Goal: Information Seeking & Learning: Learn about a topic

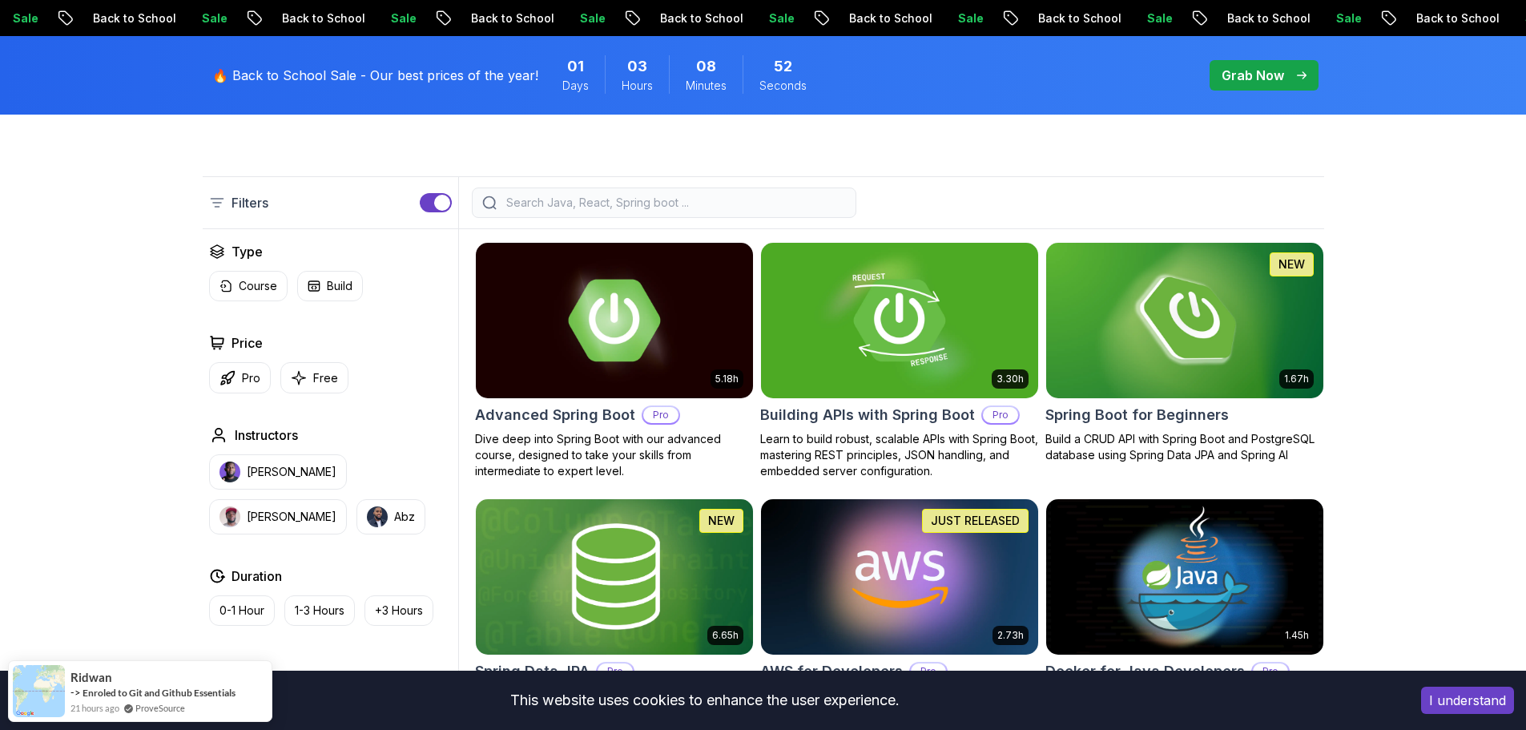
scroll to position [352, 0]
click at [743, 198] on input "search" at bounding box center [674, 203] width 343 height 16
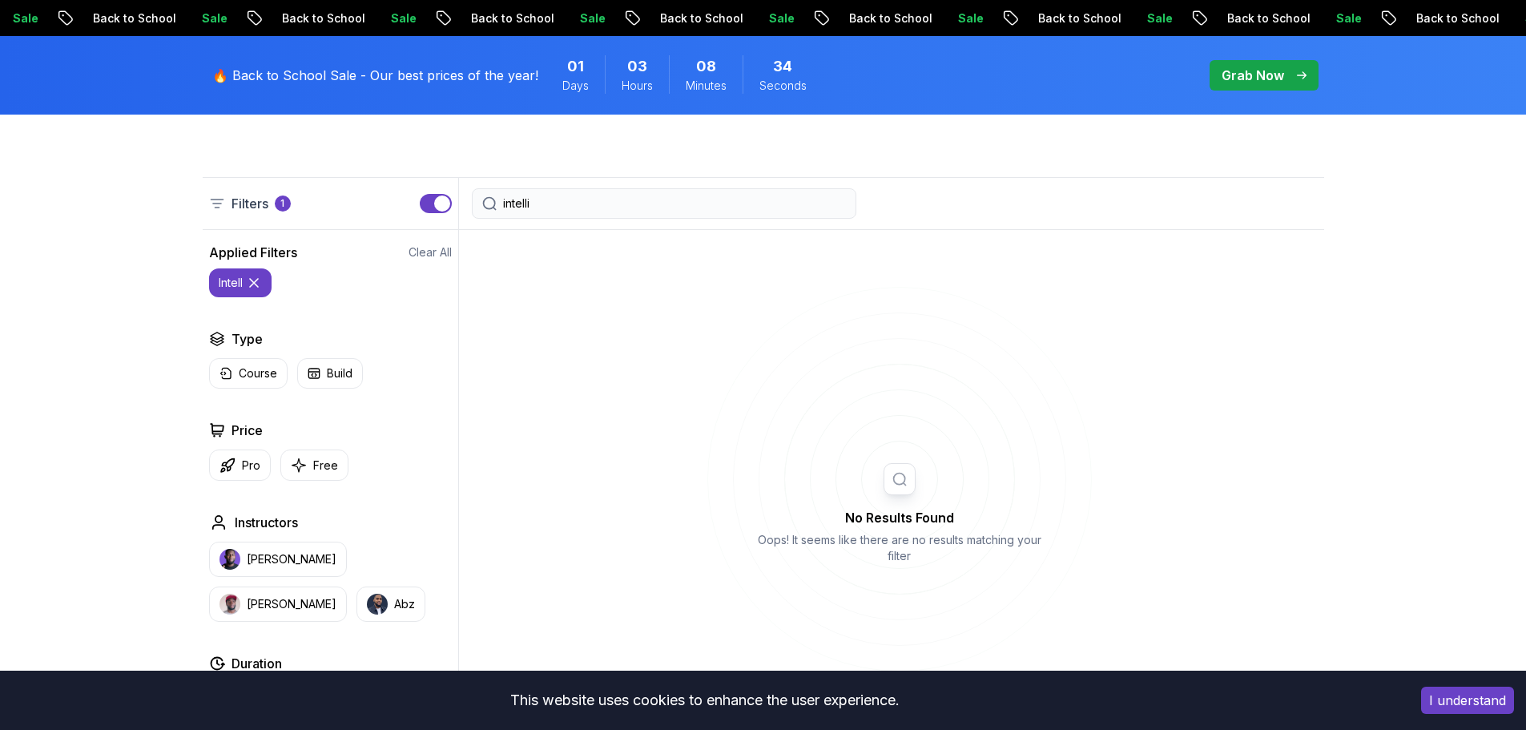
type input "intellij"
type input "intell"
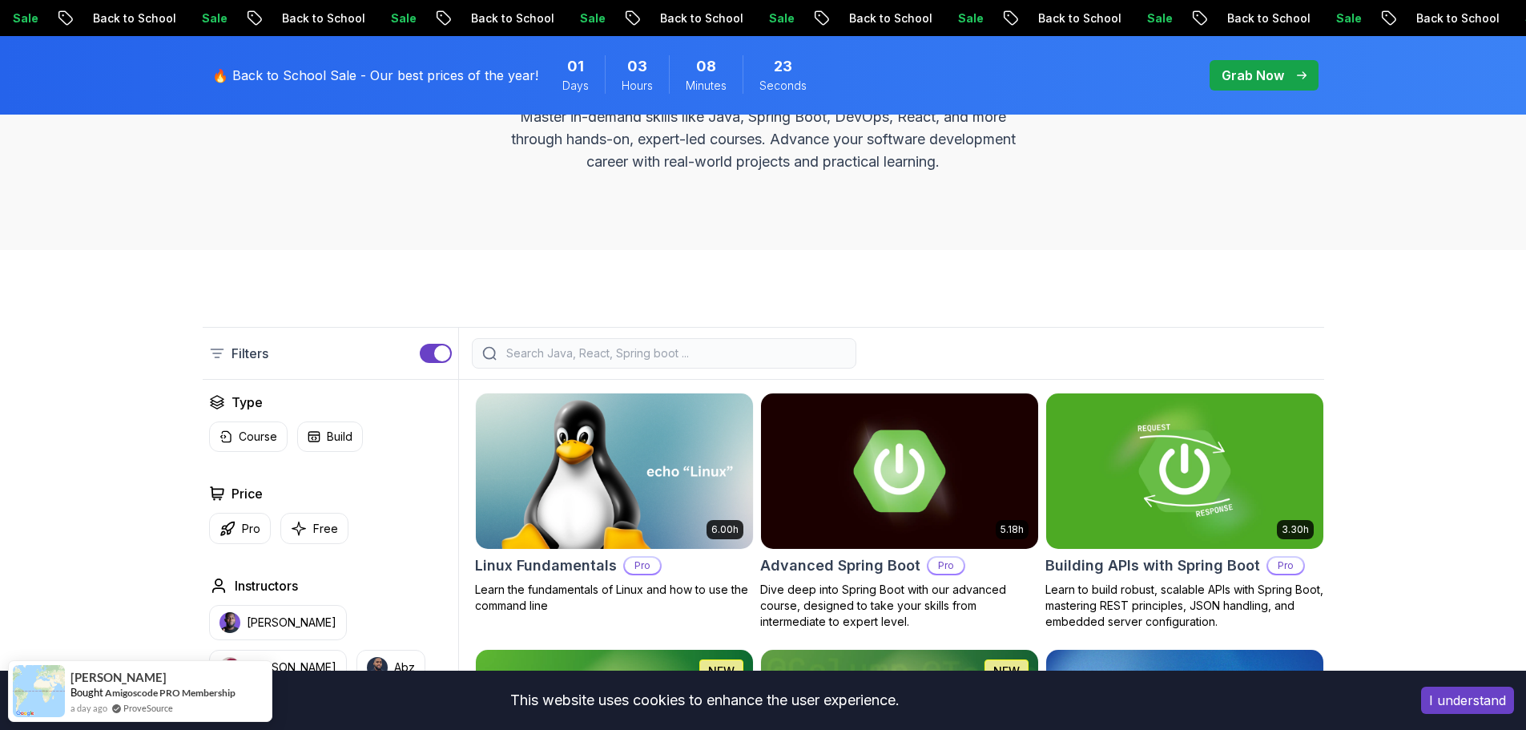
click at [577, 348] on input "search" at bounding box center [674, 353] width 343 height 16
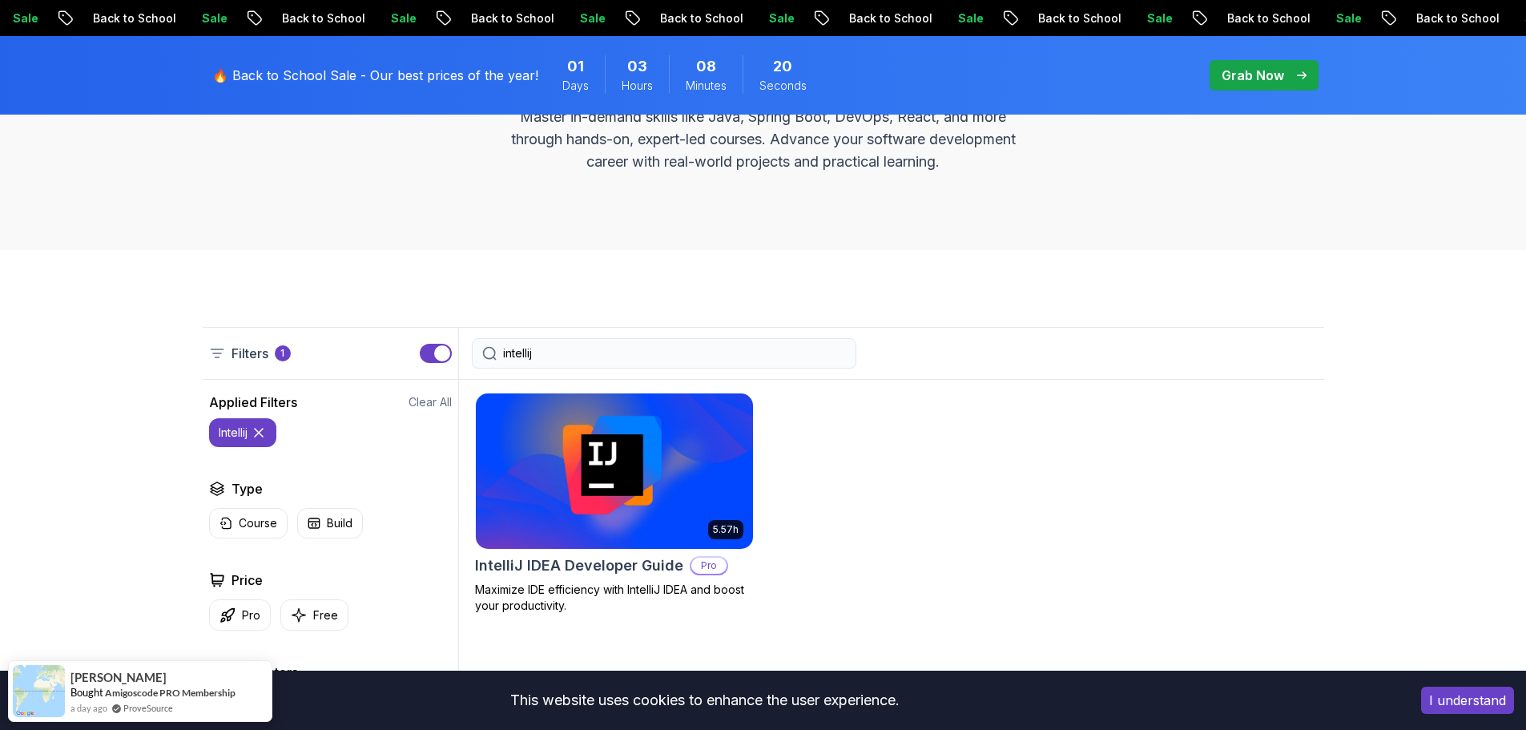
type input "intellij"
click at [584, 436] on img at bounding box center [614, 470] width 291 height 163
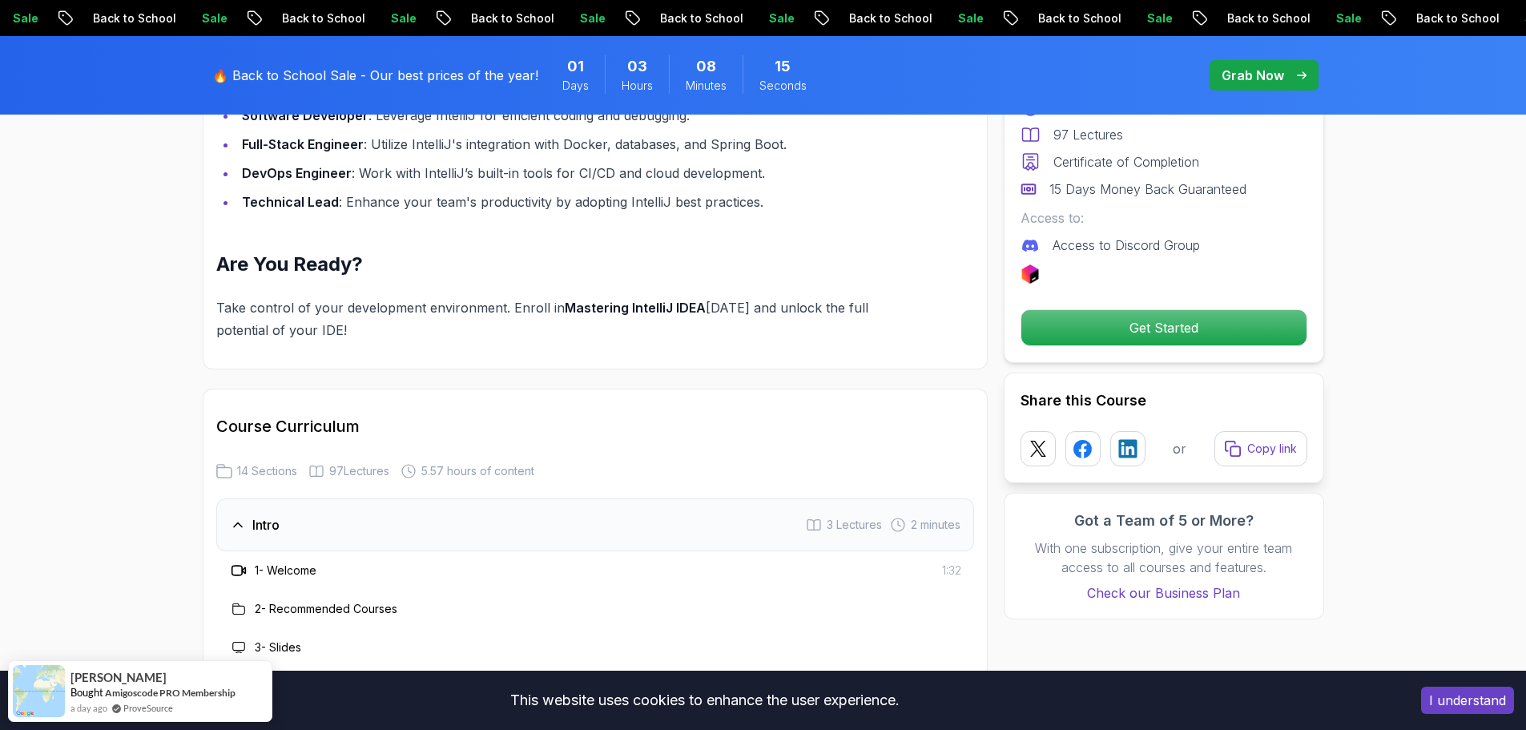
scroll to position [1964, 0]
